Goal: Register for event/course

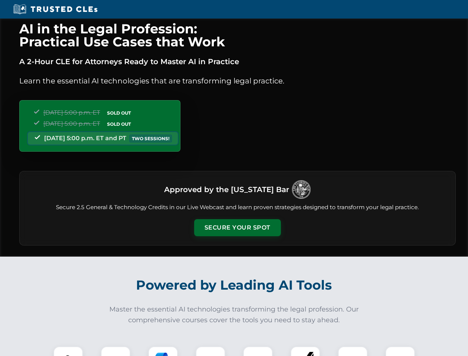
click at [237, 228] on button "Secure Your Spot" at bounding box center [237, 227] width 87 height 17
click at [68, 351] on img at bounding box center [67, 360] width 21 height 21
